Goal: Communication & Community: Share content

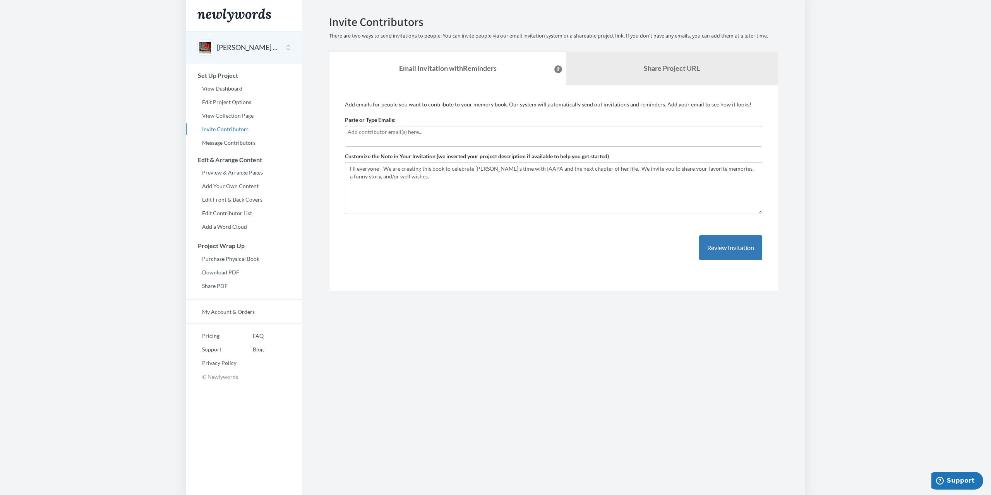
click at [445, 132] on input "text" at bounding box center [554, 132] width 412 height 9
type input "[EMAIL_ADDRESS][DOMAIN_NAME]"
click at [738, 252] on button "Review Invitation" at bounding box center [730, 247] width 63 height 25
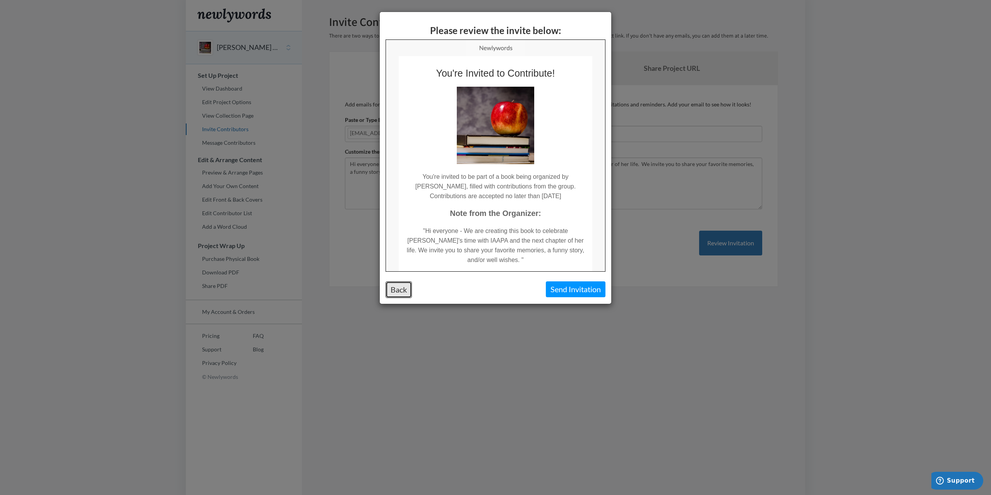
click at [402, 289] on button "Back" at bounding box center [399, 289] width 26 height 17
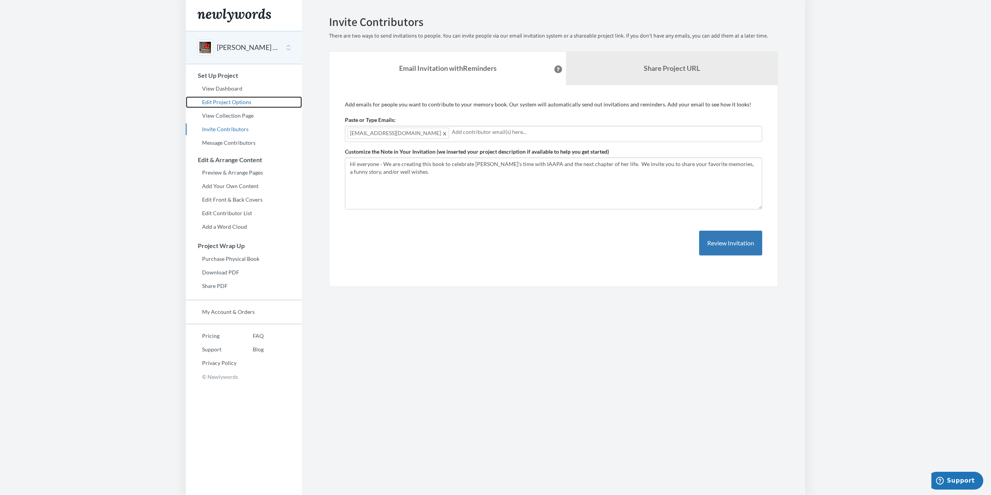
click at [217, 101] on link "Edit Project Options" at bounding box center [244, 102] width 116 height 12
click at [717, 243] on button "Review Invitation" at bounding box center [730, 243] width 63 height 25
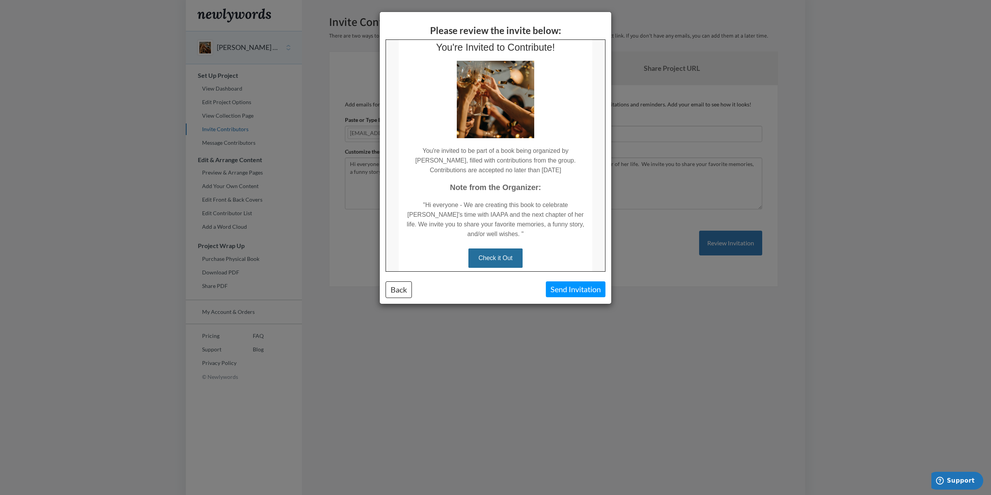
scroll to position [39, 0]
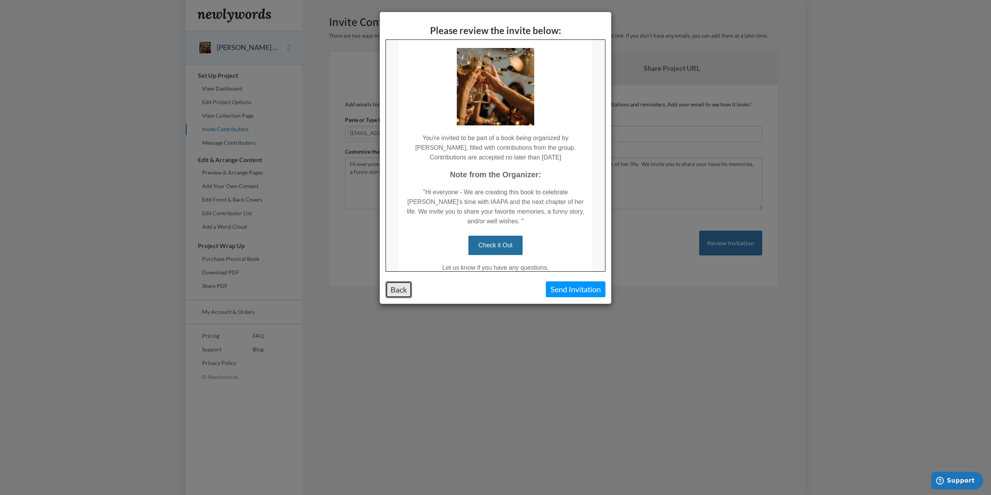
click at [403, 285] on button "Back" at bounding box center [399, 289] width 26 height 17
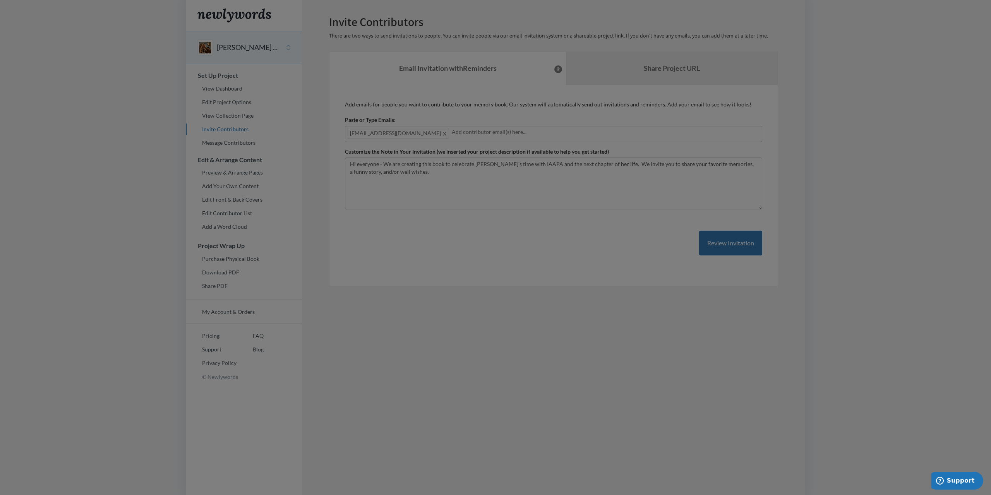
scroll to position [0, 0]
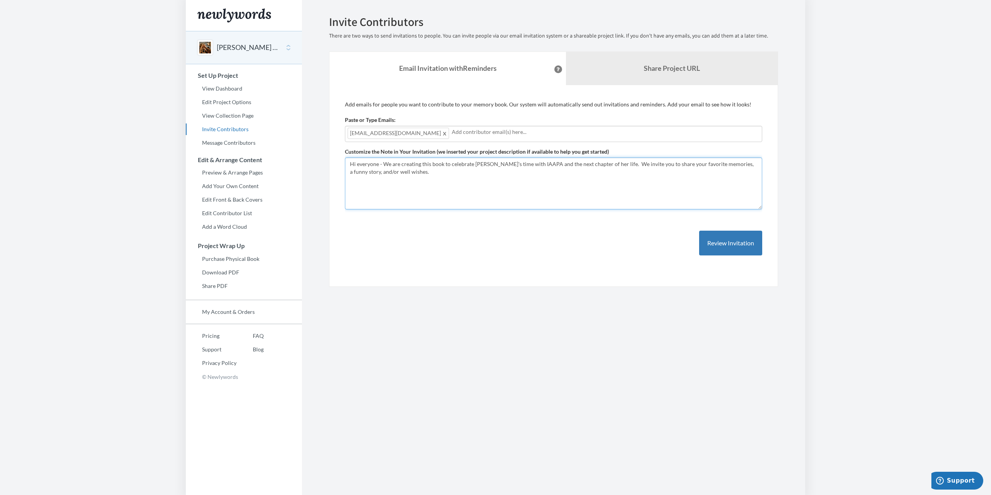
click at [406, 172] on textarea "Hi everyone - We are creating this book to celebrate [PERSON_NAME]'s time with …" at bounding box center [553, 184] width 417 height 52
drag, startPoint x: 398, startPoint y: 172, endPoint x: 520, endPoint y: 175, distance: 121.6
click at [520, 175] on textarea "Hi everyone - We are creating this book to celebrate [PERSON_NAME]'s time with …" at bounding box center [553, 184] width 417 height 52
click at [730, 242] on button "Review Invitation" at bounding box center [730, 243] width 63 height 25
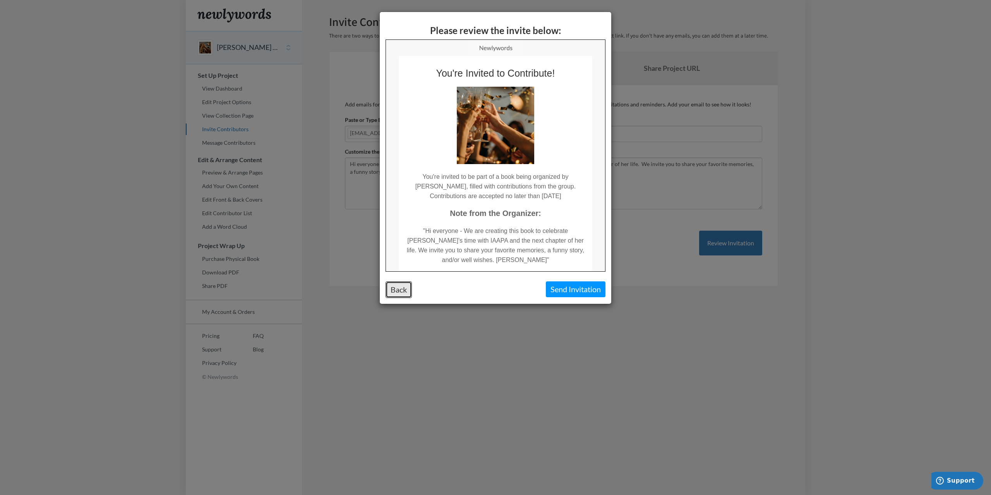
click at [403, 293] on button "Back" at bounding box center [399, 289] width 26 height 17
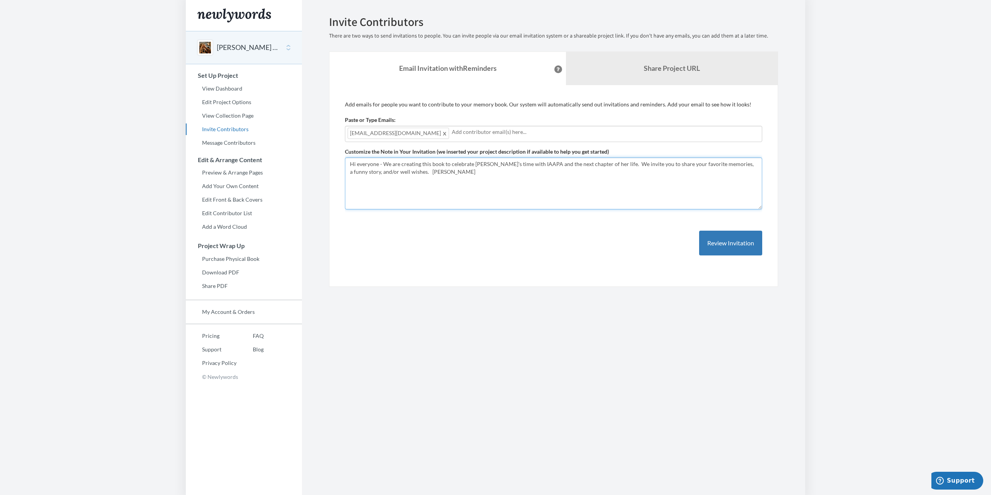
click at [397, 171] on textarea "Hi everyone - We are creating this book to celebrate [PERSON_NAME]'s time with …" at bounding box center [553, 184] width 417 height 52
type textarea "Hi everyone - We are creating this book to celebrate Andrea's time with IAAPA a…"
click at [748, 244] on button "Review Invitation" at bounding box center [730, 243] width 63 height 25
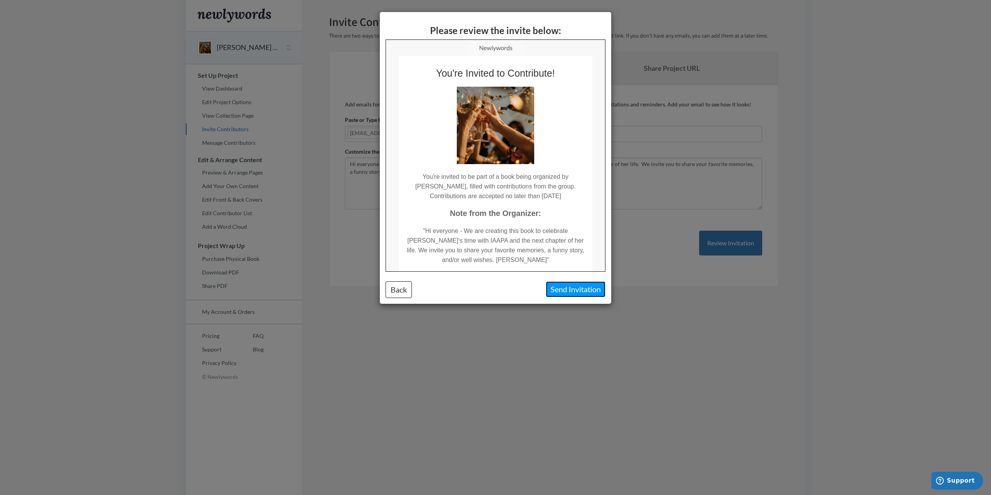
click at [576, 294] on button "Send Invitation" at bounding box center [576, 289] width 60 height 16
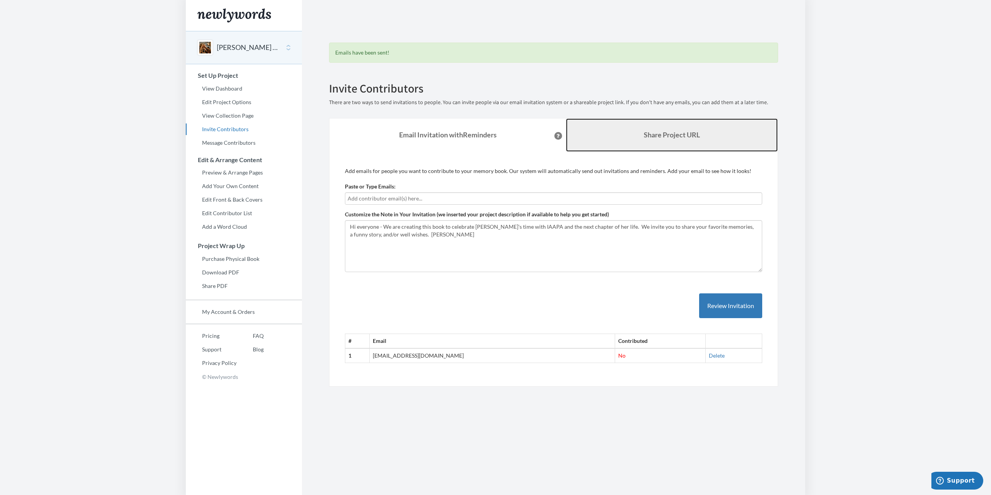
click at [676, 130] on b "Share Project URL" at bounding box center [672, 134] width 56 height 9
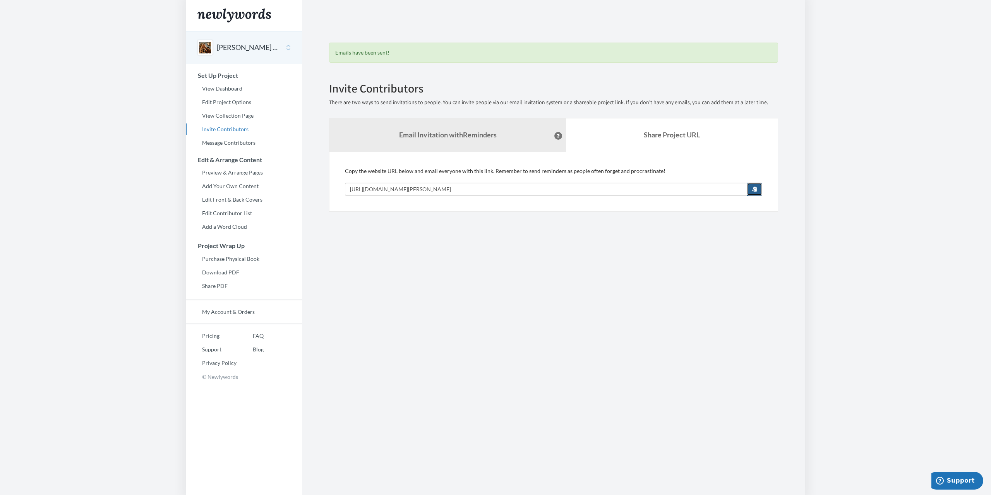
click at [752, 191] on span "button" at bounding box center [754, 188] width 5 height 5
click at [228, 45] on button "[PERSON_NAME] Retirement" at bounding box center [248, 48] width 63 height 10
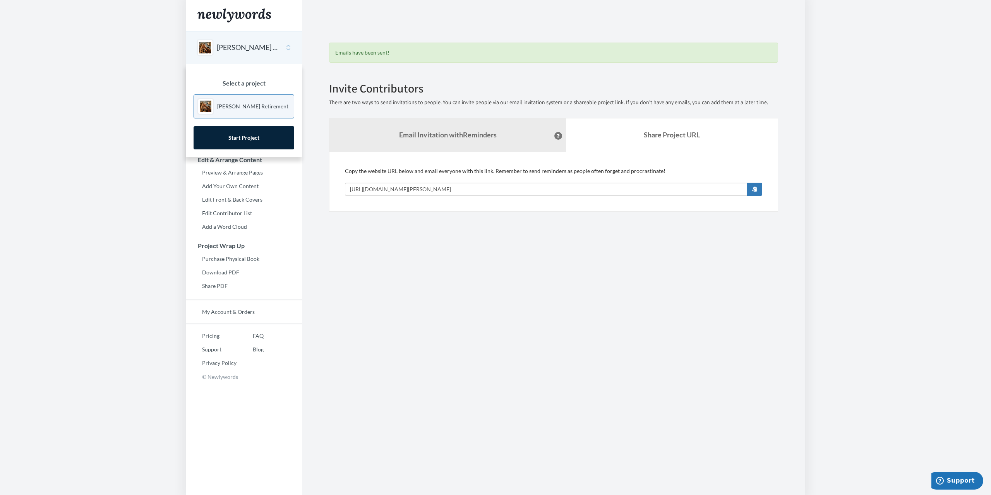
click at [228, 45] on button "[PERSON_NAME] Retirement" at bounding box center [248, 48] width 63 height 10
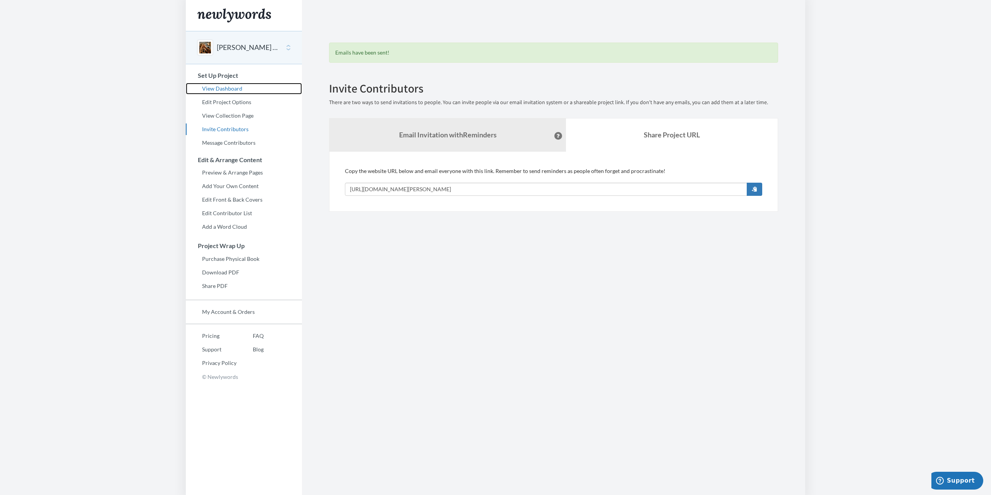
click at [213, 86] on link "View Dashboard" at bounding box center [244, 89] width 116 height 12
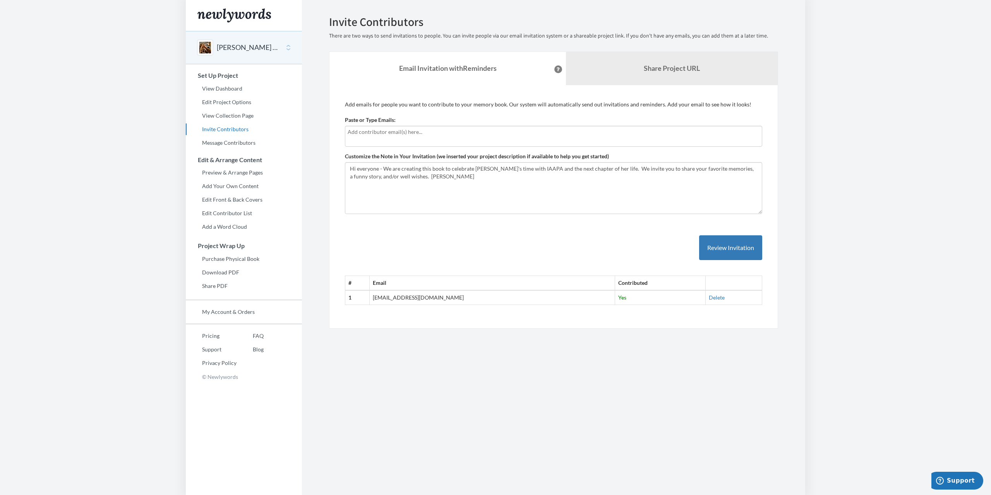
click at [374, 137] on div at bounding box center [553, 136] width 417 height 21
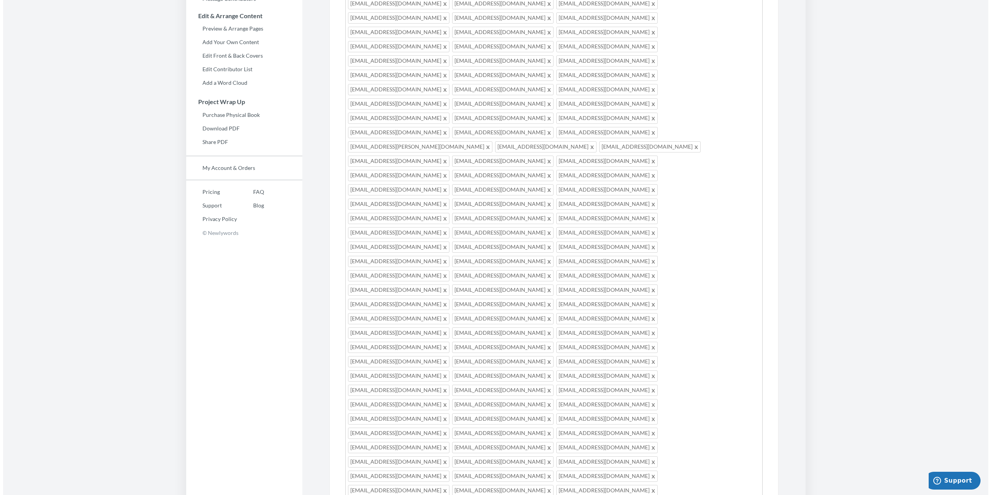
scroll to position [153, 0]
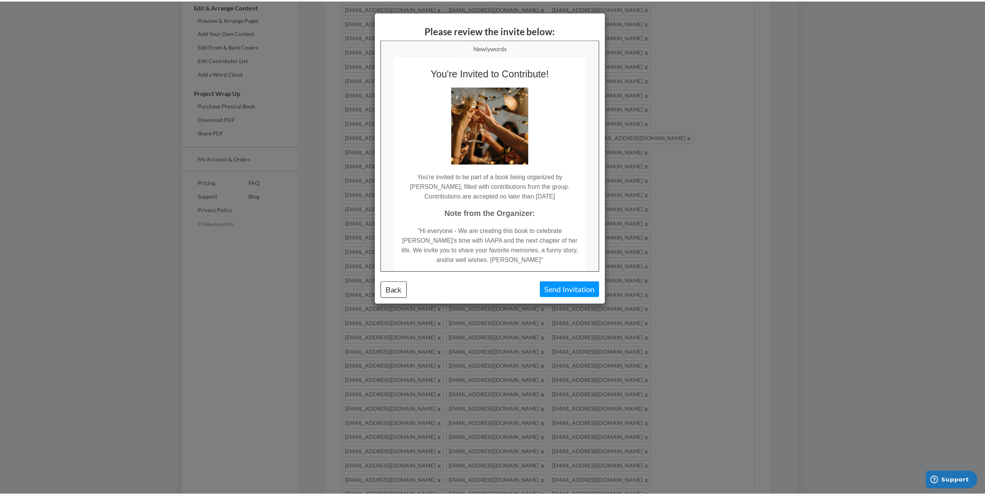
scroll to position [0, 0]
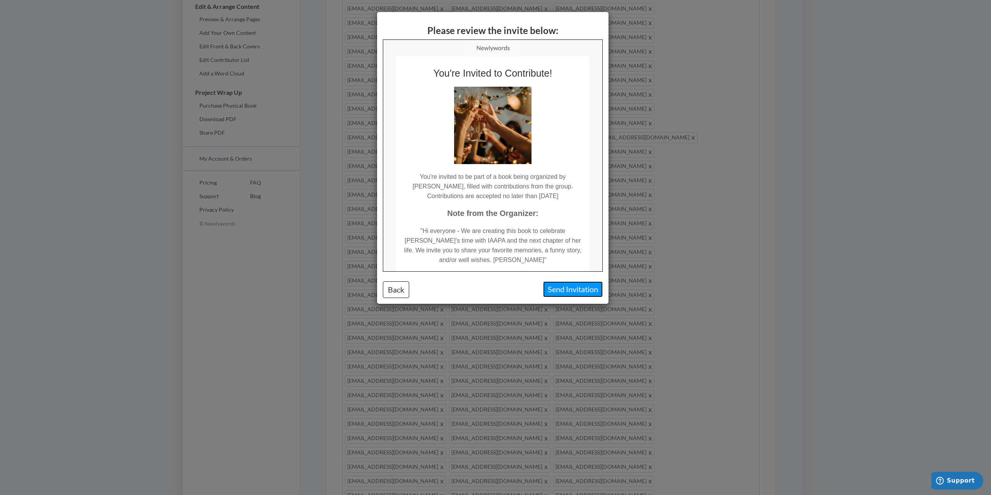
click at [558, 291] on button "Send Invitation" at bounding box center [573, 289] width 60 height 16
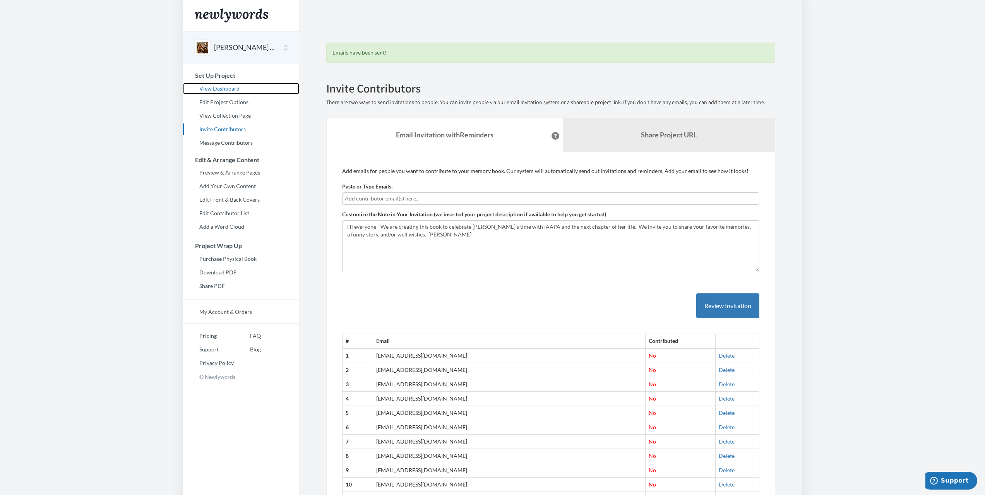
click at [219, 89] on link "View Dashboard" at bounding box center [241, 89] width 116 height 12
